Goal: Information Seeking & Learning: Learn about a topic

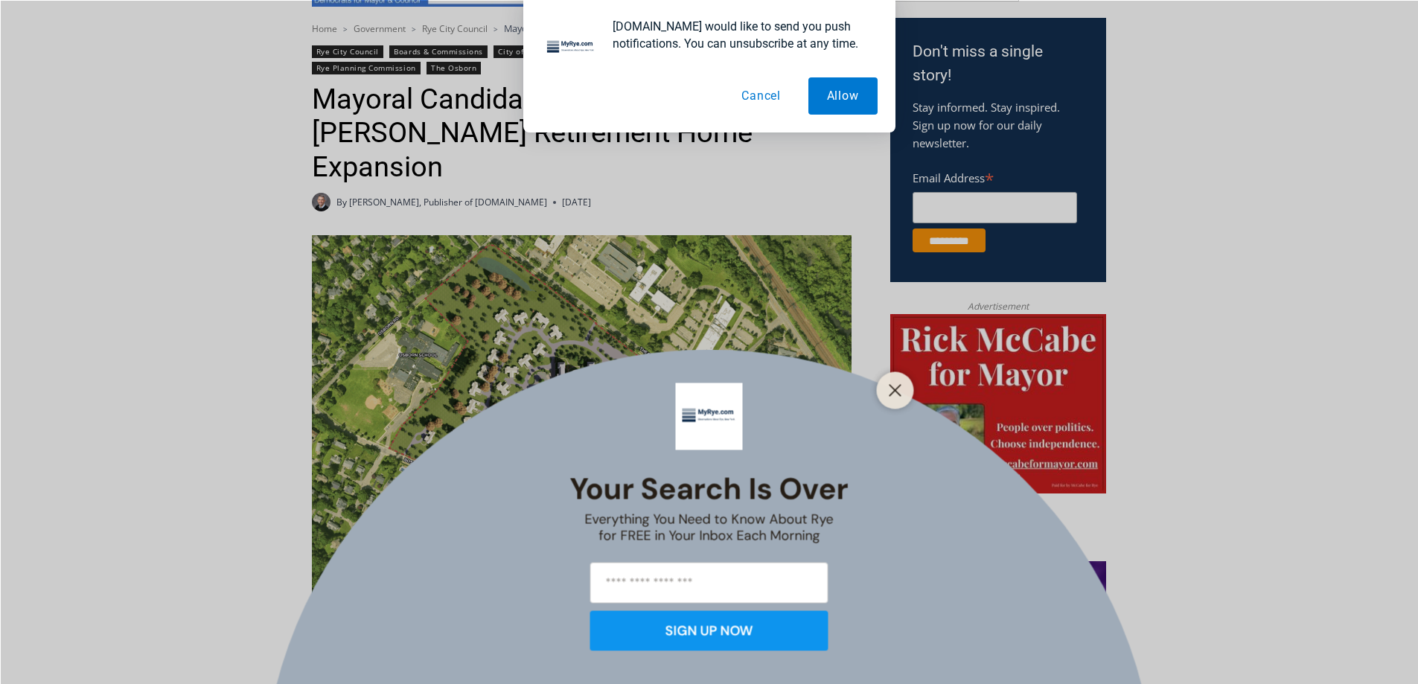
scroll to position [521, 0]
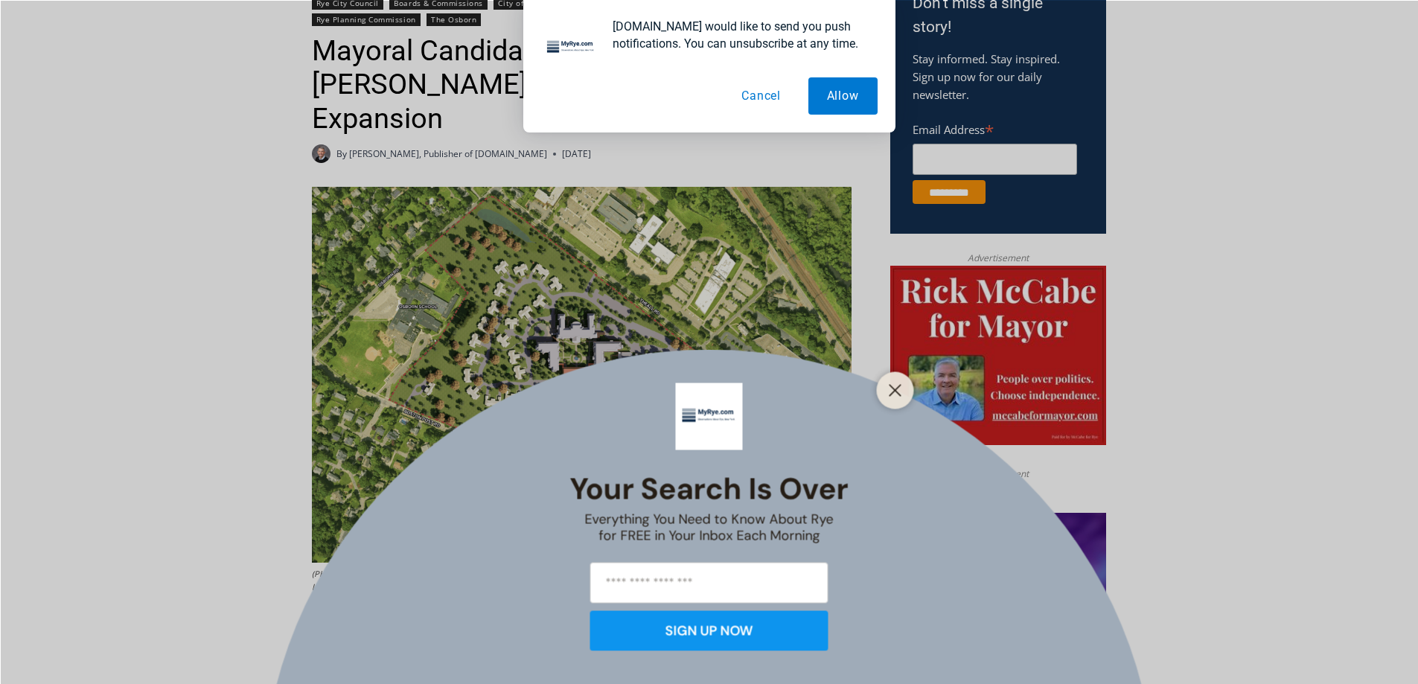
click at [690, 587] on input "email" at bounding box center [709, 582] width 238 height 41
type input "**********"
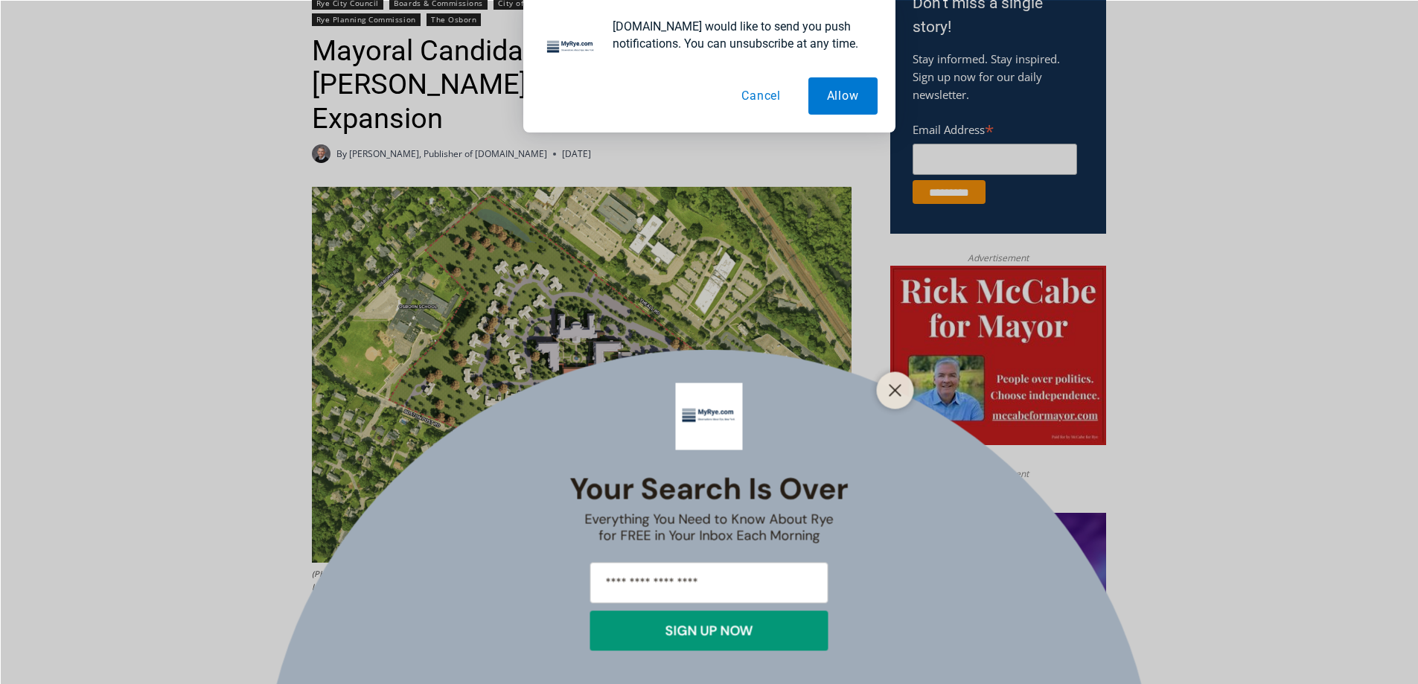
click at [732, 633] on div "SIGN UP NOW" at bounding box center [710, 630] width 88 height 13
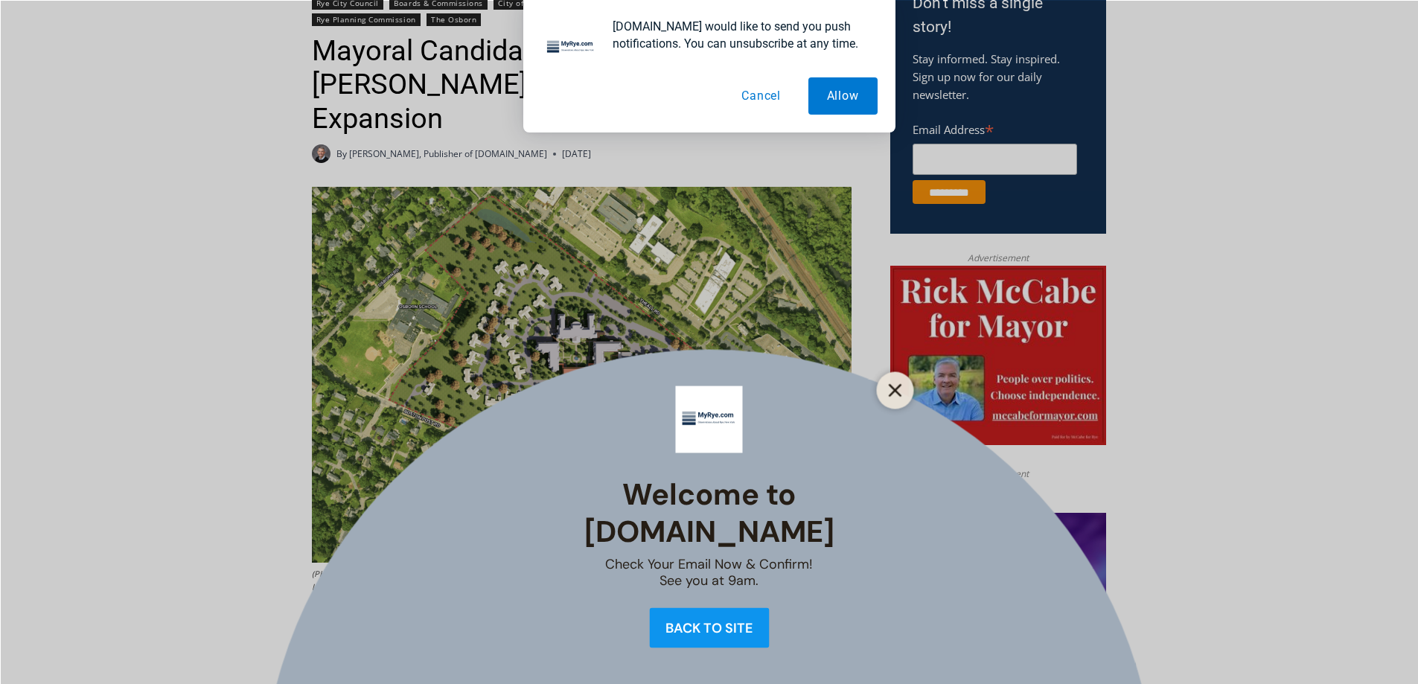
click at [893, 391] on icon "Close" at bounding box center [895, 389] width 13 height 13
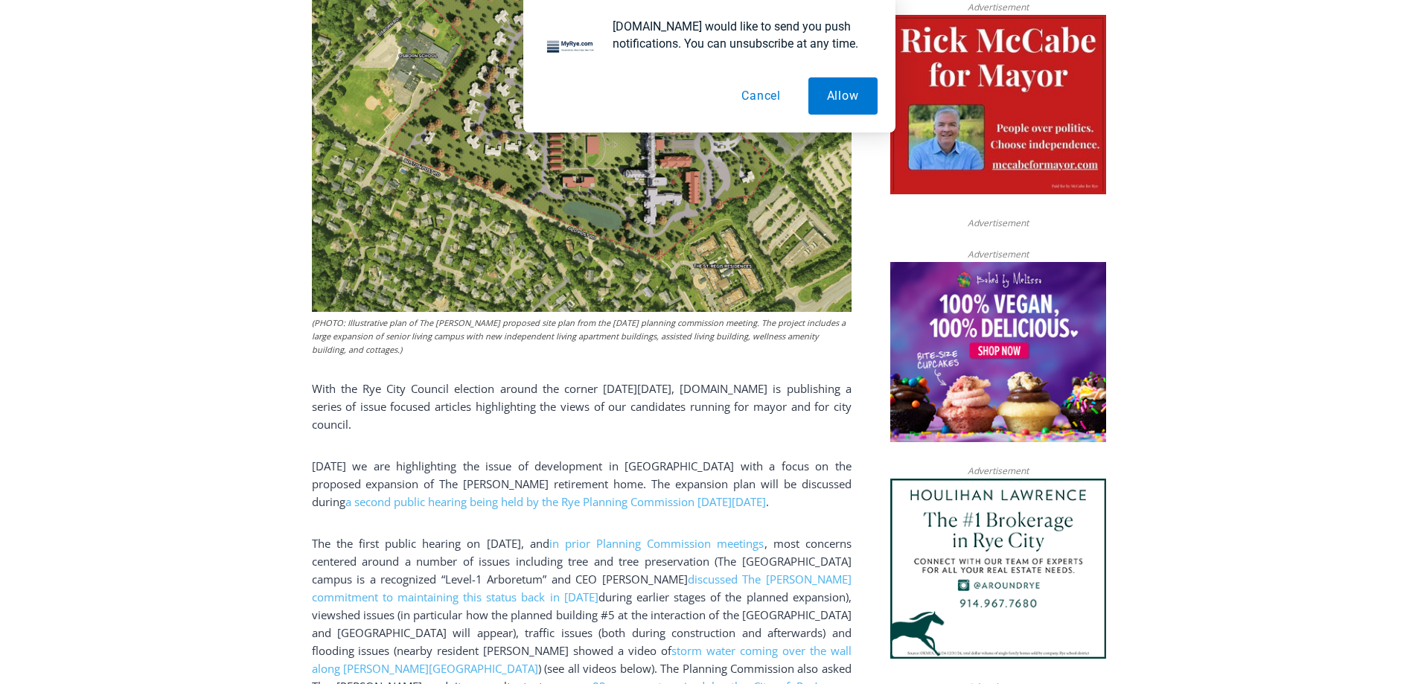
scroll to position [819, 0]
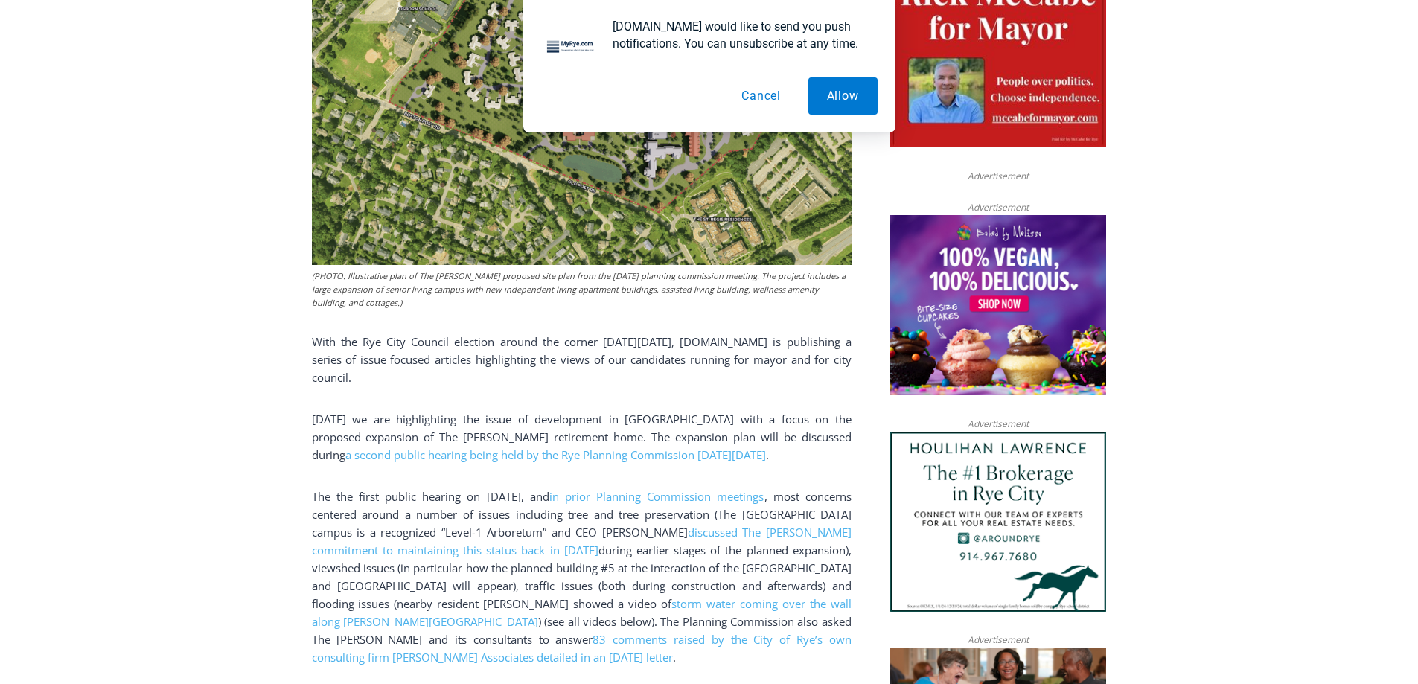
click at [765, 95] on button "Cancel" at bounding box center [761, 95] width 77 height 37
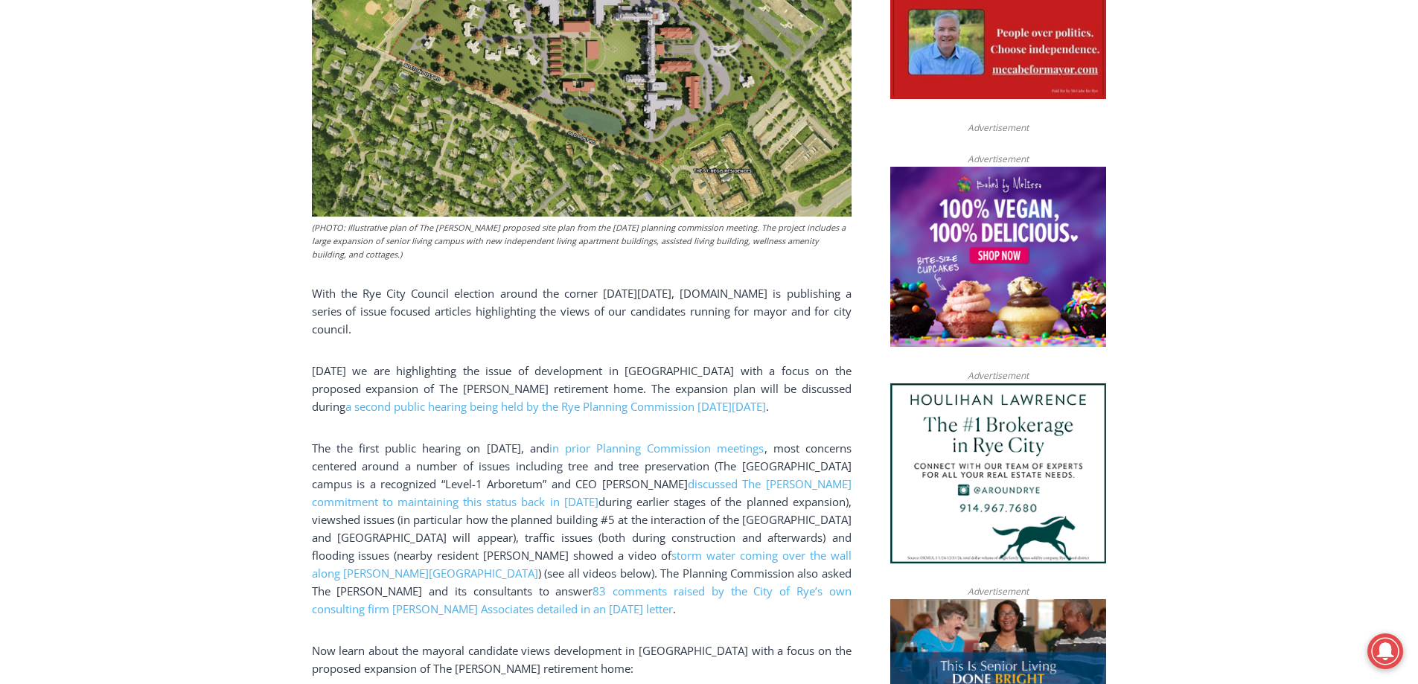
scroll to position [893, 0]
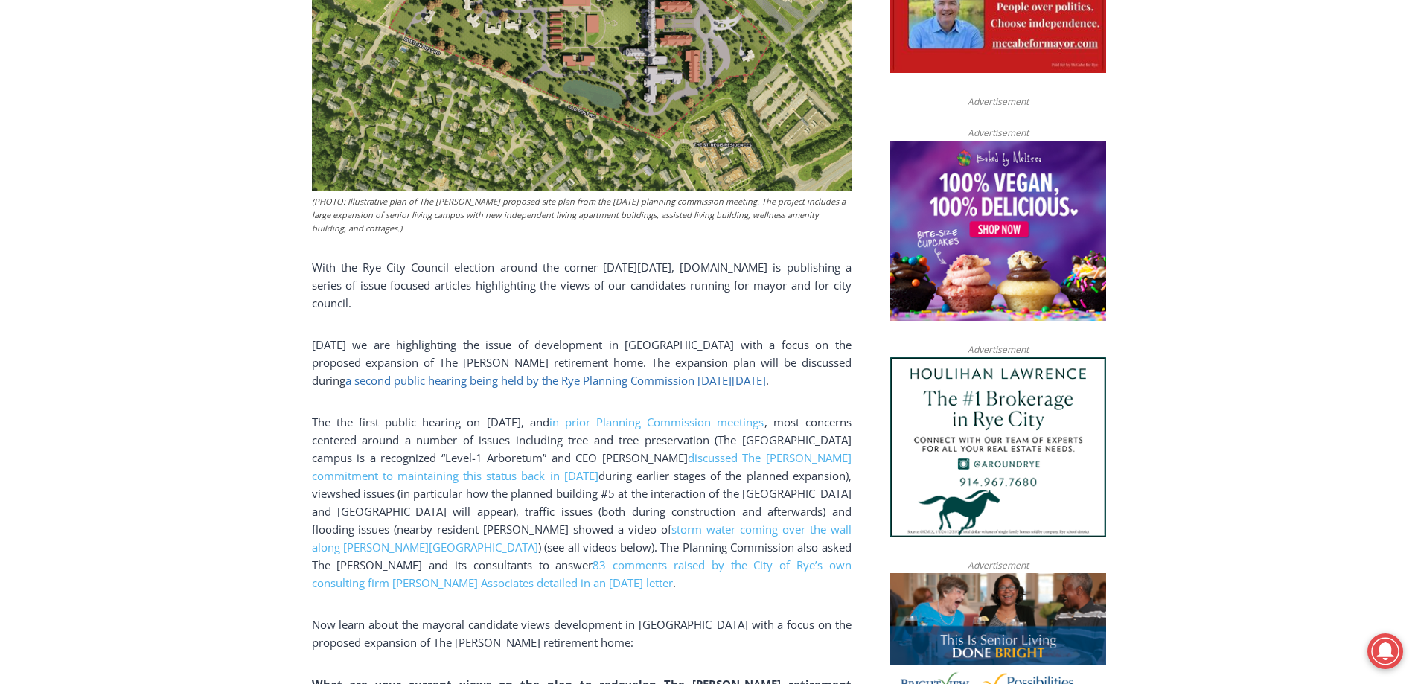
click at [753, 373] on span "a second public hearing being held by the Rye Planning Commission this Tuesday,…" at bounding box center [555, 380] width 421 height 15
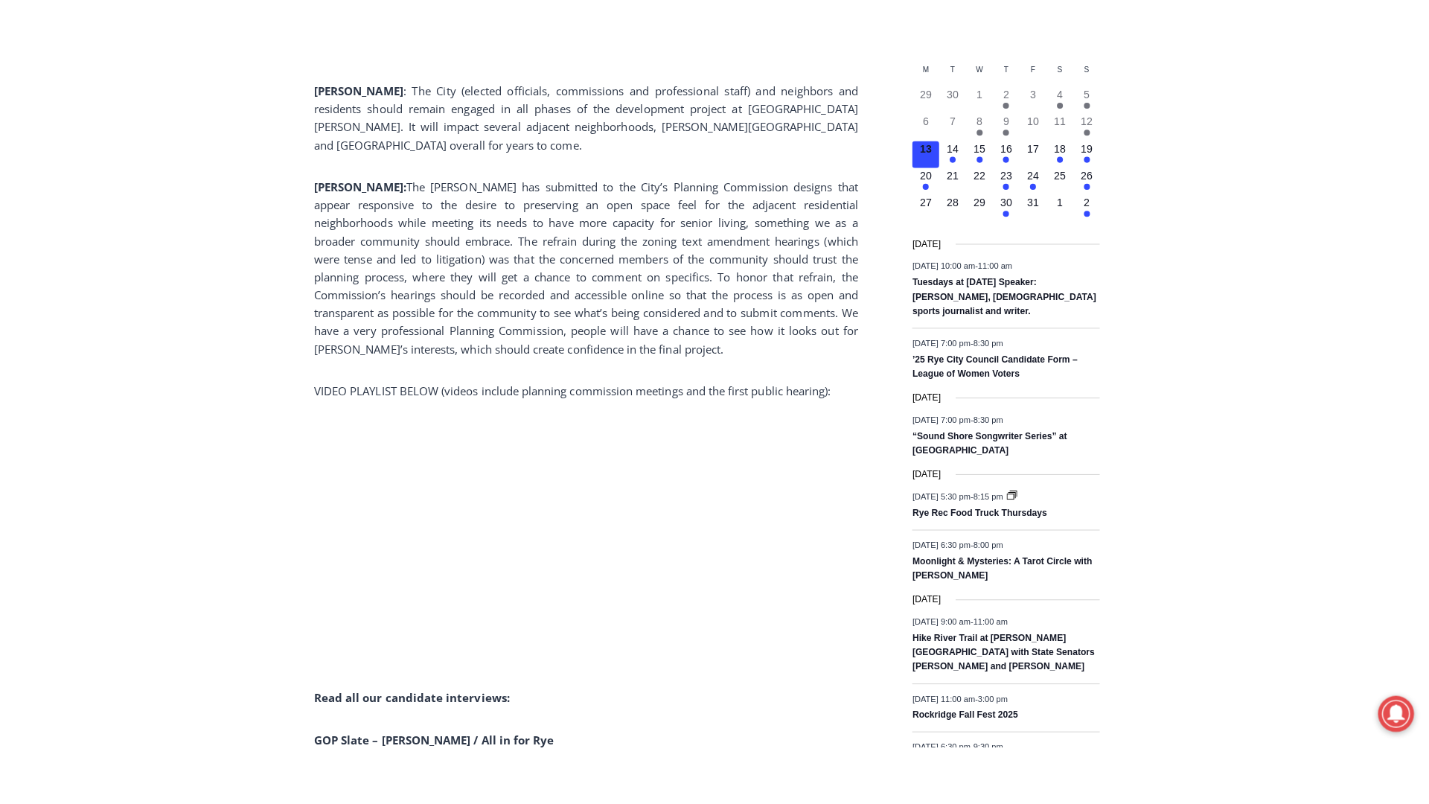
scroll to position [1787, 0]
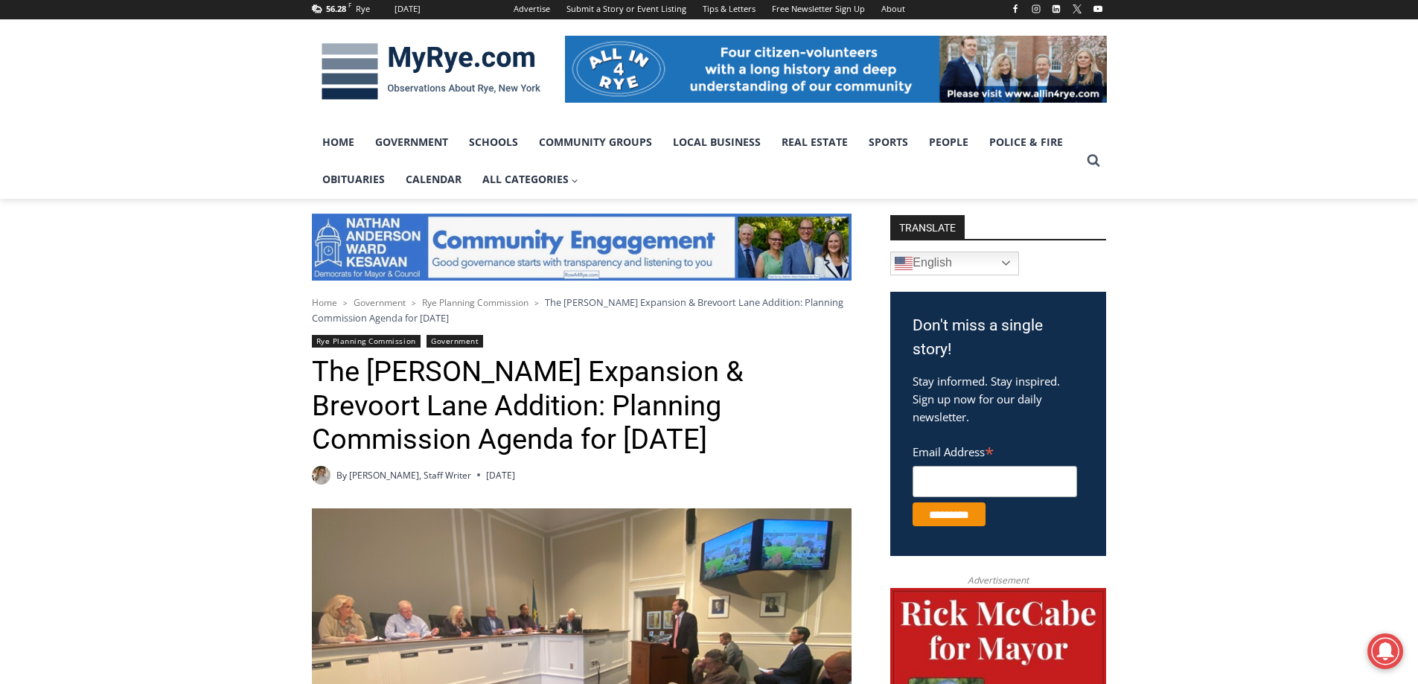
scroll to position [149, 0]
